Goal: Register for event/course

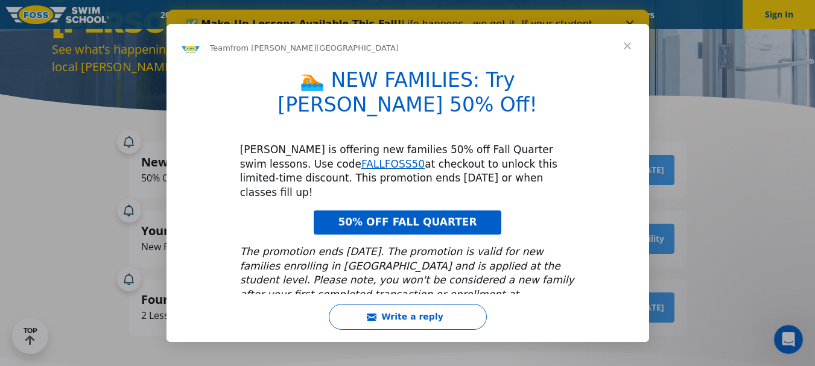
click at [627, 42] on span "Close" at bounding box center [626, 45] width 43 height 43
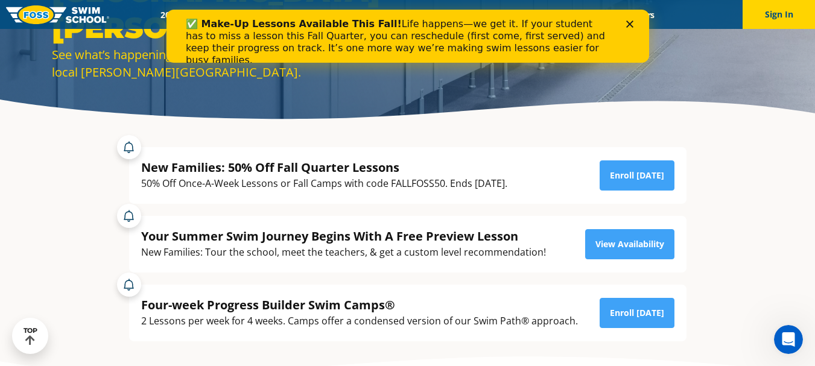
scroll to position [119, 0]
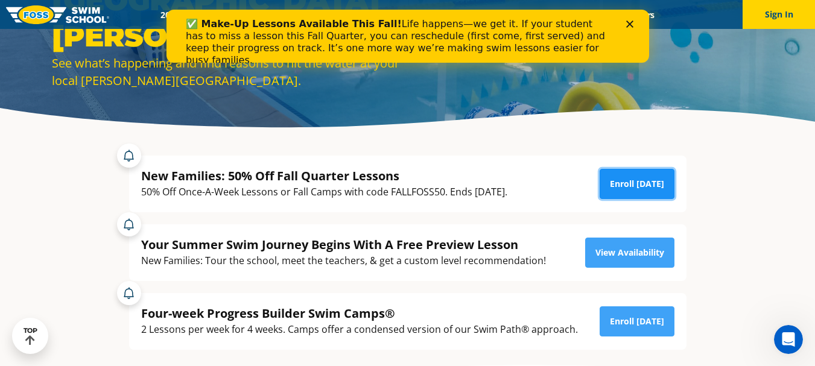
click at [659, 188] on link "Enroll [DATE]" at bounding box center [636, 184] width 75 height 30
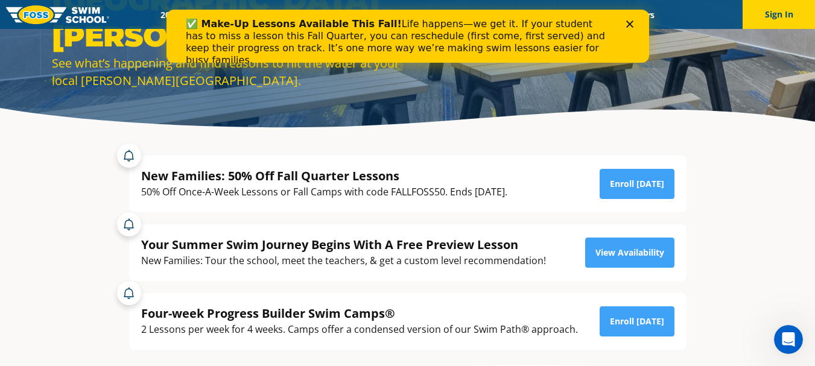
click at [623, 26] on div "✅ Make-Up Lessons Available This Fall! Life happens—we get it. If your student …" at bounding box center [407, 41] width 444 height 55
click at [625, 22] on icon "Close" at bounding box center [628, 24] width 7 height 7
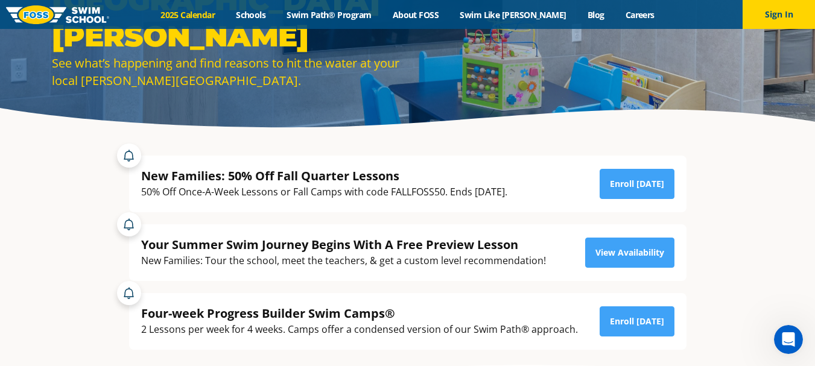
click at [219, 17] on link "2025 Calendar" at bounding box center [187, 14] width 75 height 11
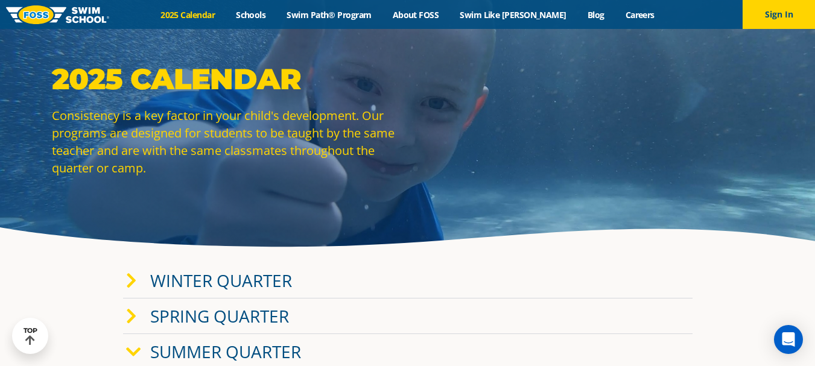
drag, startPoint x: 819, startPoint y: 31, endPoint x: 727, endPoint y: 50, distance: 93.5
